Goal: Information Seeking & Learning: Learn about a topic

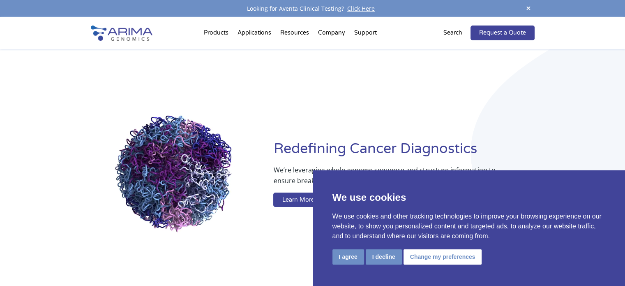
click at [390, 259] on button "I decline" at bounding box center [384, 256] width 36 height 15
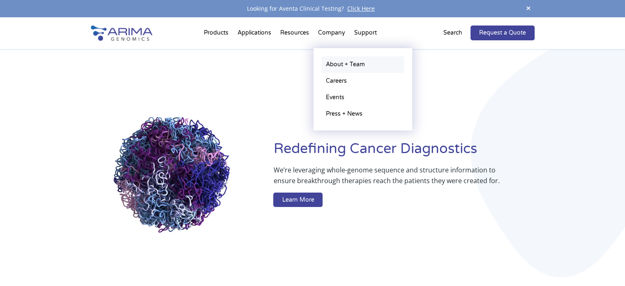
click at [343, 65] on link "About + Team" at bounding box center [363, 64] width 82 height 16
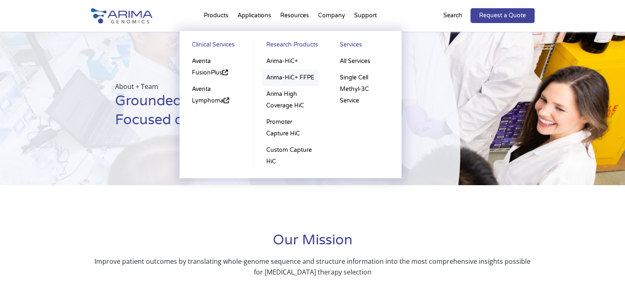
click at [300, 76] on link "Arima-HiC+ FFPE" at bounding box center [290, 77] width 57 height 16
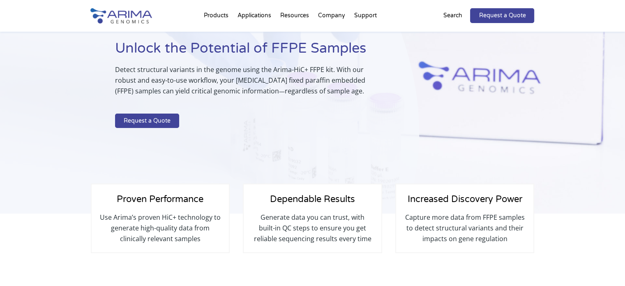
scroll to position [53, 0]
